Goal: Information Seeking & Learning: Learn about a topic

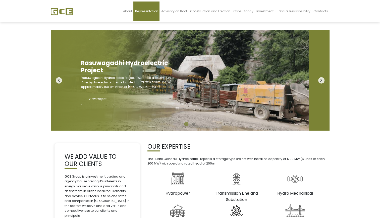
click at [133, 21] on link "Representation" at bounding box center [146, 11] width 26 height 19
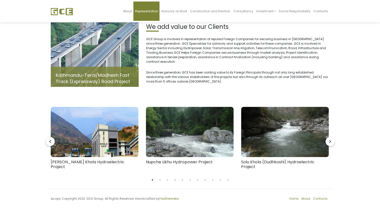
scroll to position [53, 0]
click at [0, 0] on span "Nepal Water and Energy Development Co" at bounding box center [0, 0] width 0 height 0
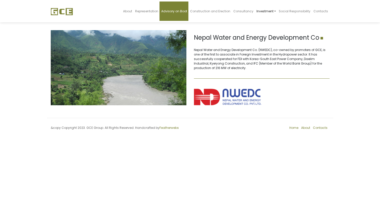
click at [161, 13] on span "Advisory on Boot" at bounding box center [174, 11] width 26 height 4
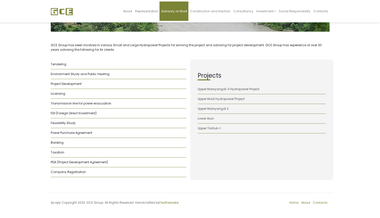
scroll to position [354, 0]
click at [198, 91] on link "Upper Marsyangdi-3 Hydropower Project" at bounding box center [229, 89] width 62 height 4
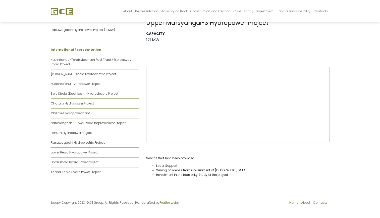
scroll to position [427, 0]
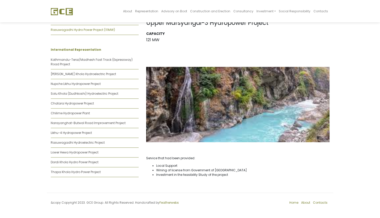
click at [51, 32] on link "Rasuwagadhi Hydro Power Project (111MW)" at bounding box center [83, 30] width 64 height 4
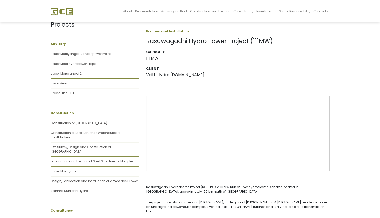
scroll to position [25, 0]
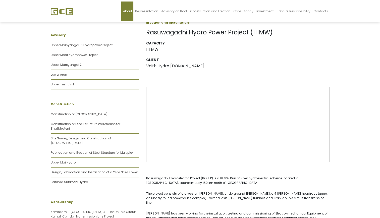
click at [123, 13] on span "About" at bounding box center [127, 11] width 9 height 4
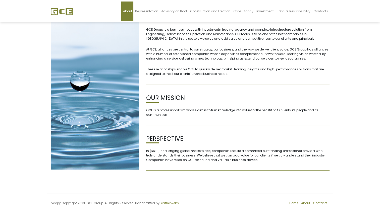
scroll to position [25, 0]
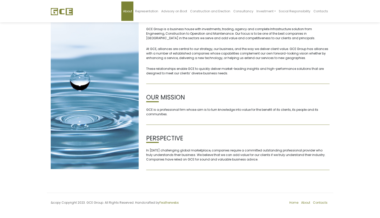
click at [0, 0] on span "Nepal Water and Energy Development Co" at bounding box center [0, 0] width 0 height 0
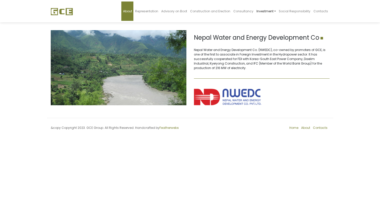
click at [123, 13] on span "About" at bounding box center [127, 11] width 9 height 4
